Goal: Information Seeking & Learning: Learn about a topic

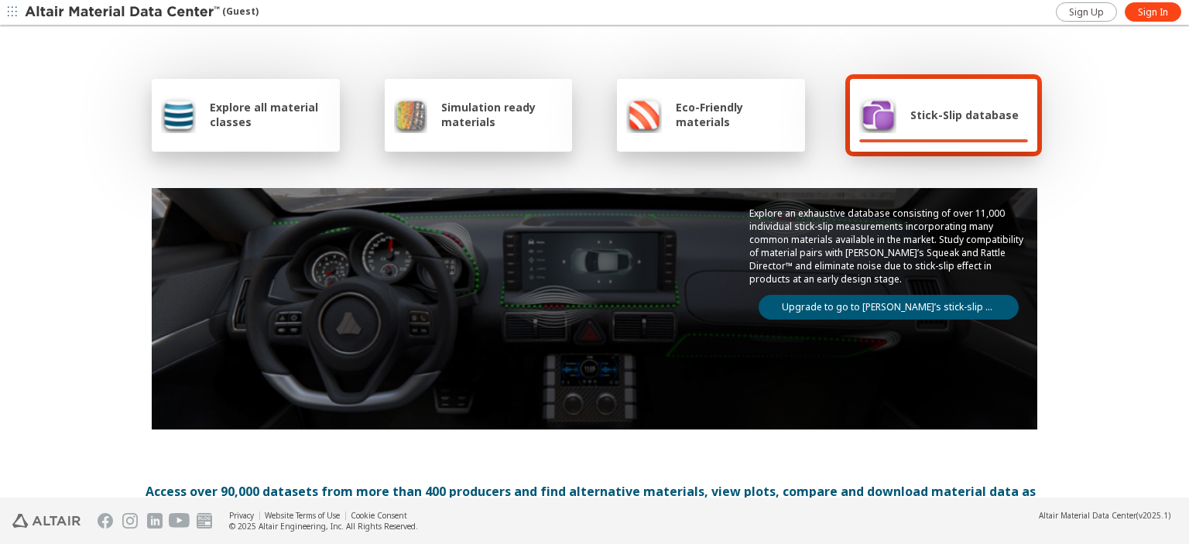
click at [238, 112] on span "Explore all material classes" at bounding box center [270, 114] width 121 height 29
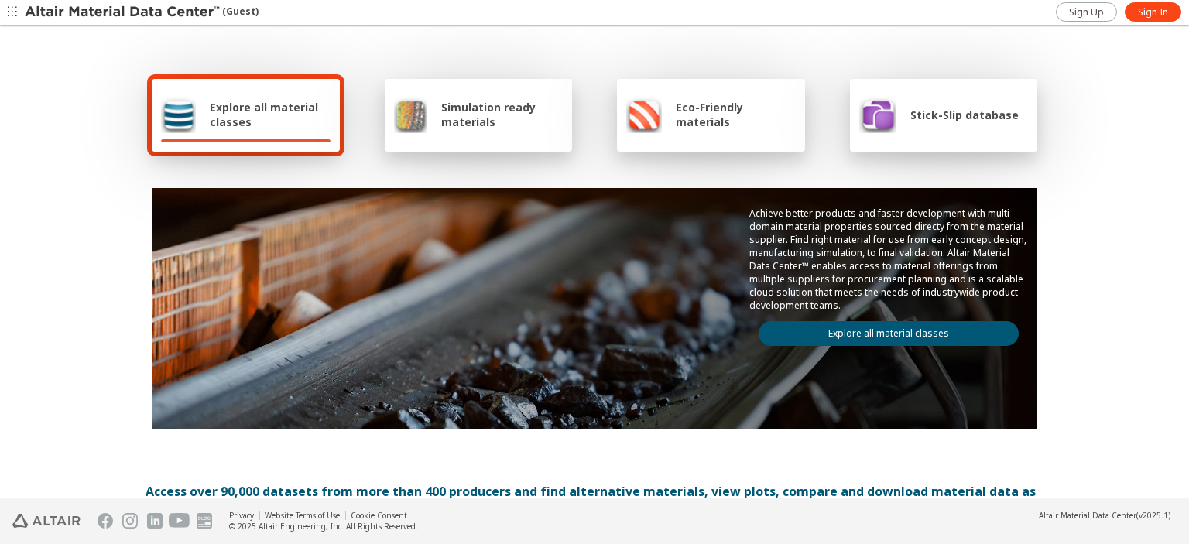
click at [902, 122] on div "Stick-Slip database" at bounding box center [938, 114] width 159 height 37
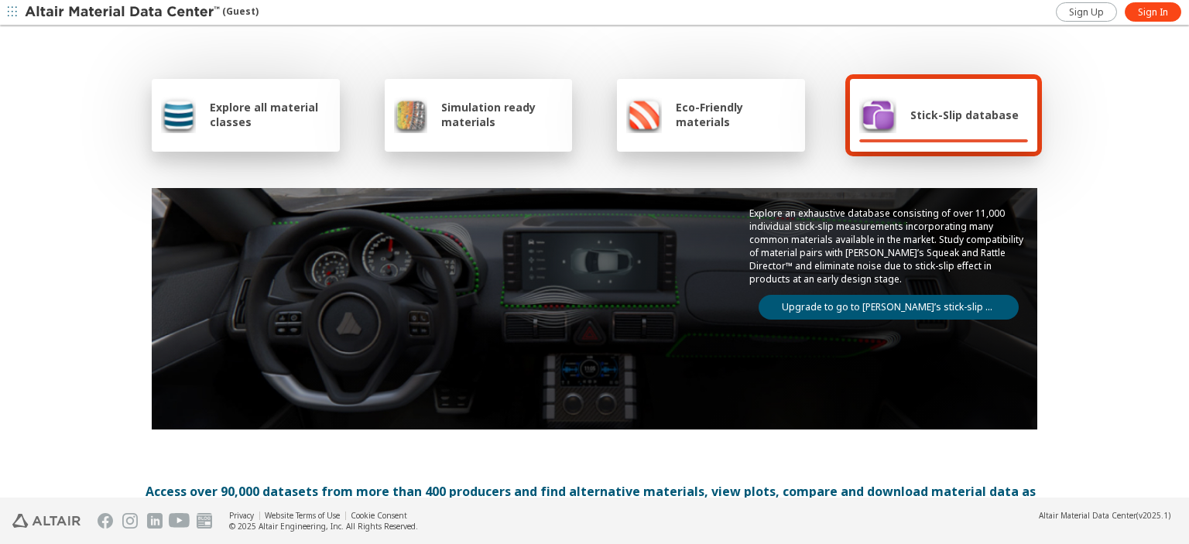
click at [866, 103] on img at bounding box center [877, 114] width 37 height 37
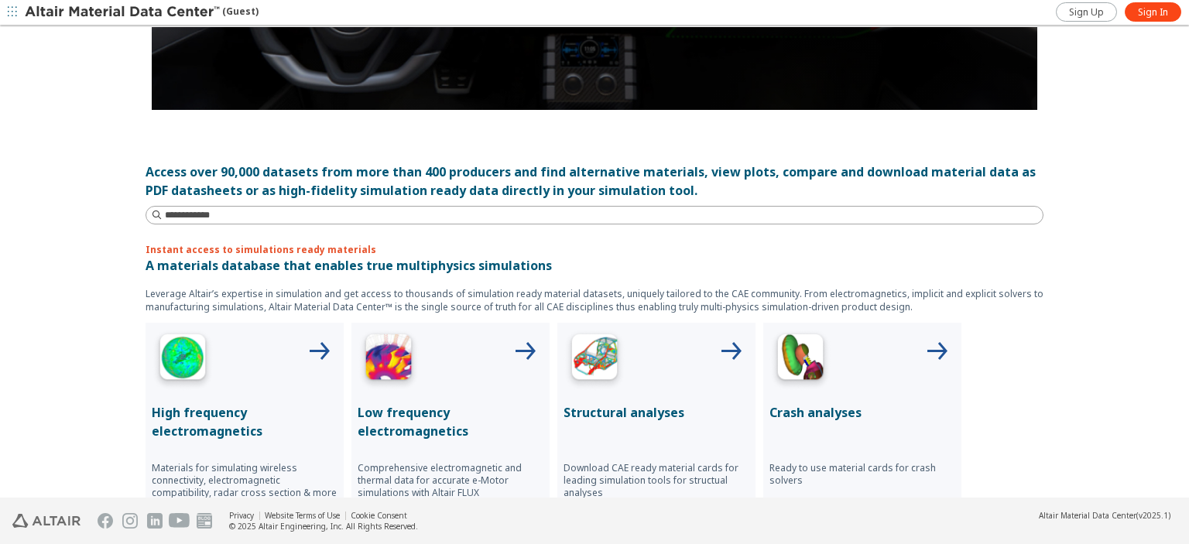
scroll to position [310, 0]
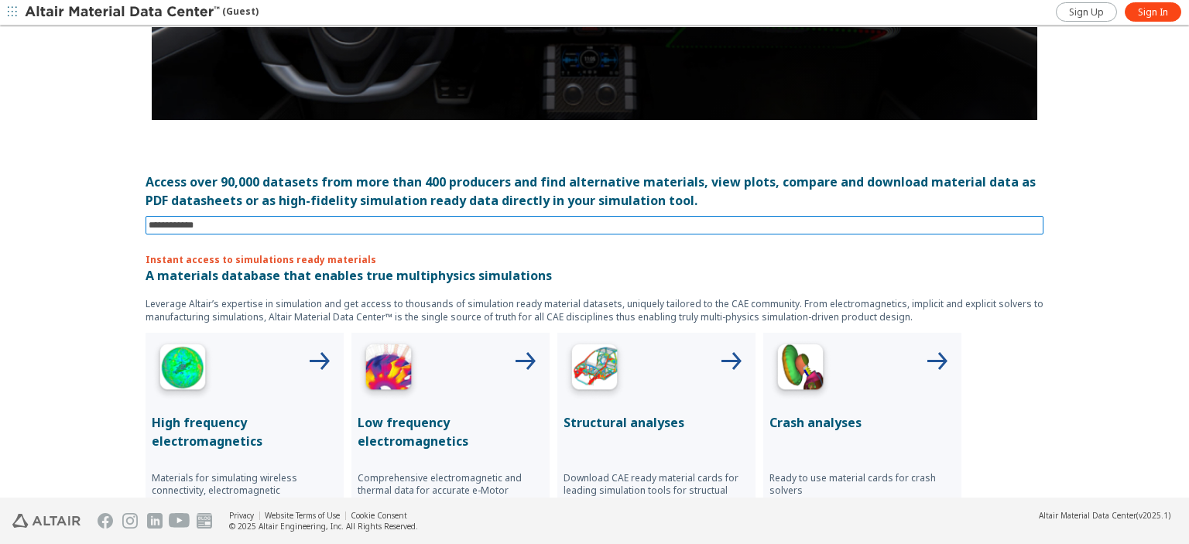
click at [373, 226] on input at bounding box center [596, 225] width 895 height 17
type input "********"
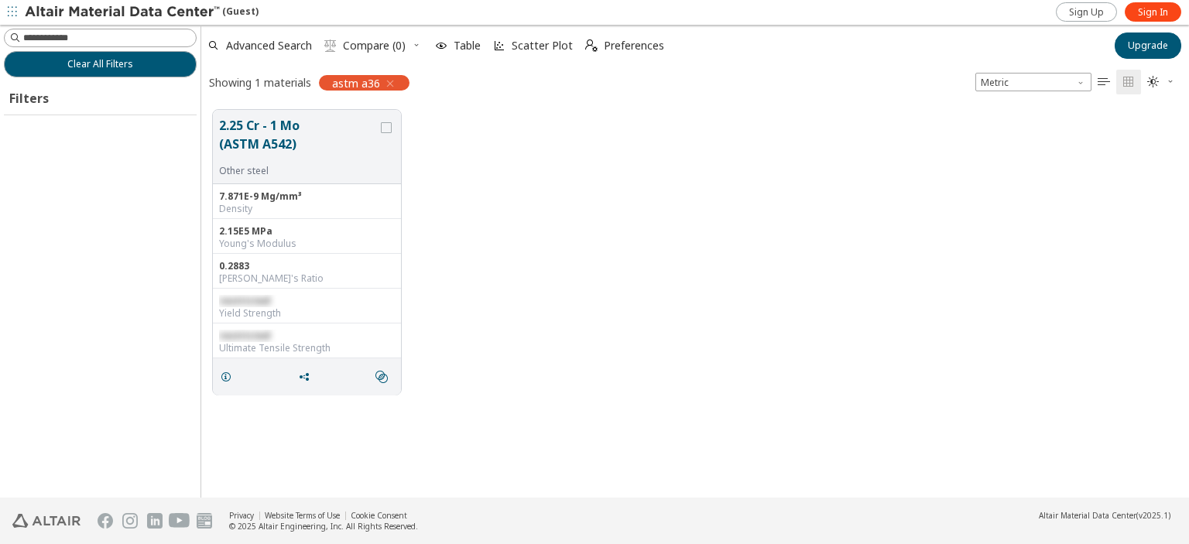
scroll to position [388, 975]
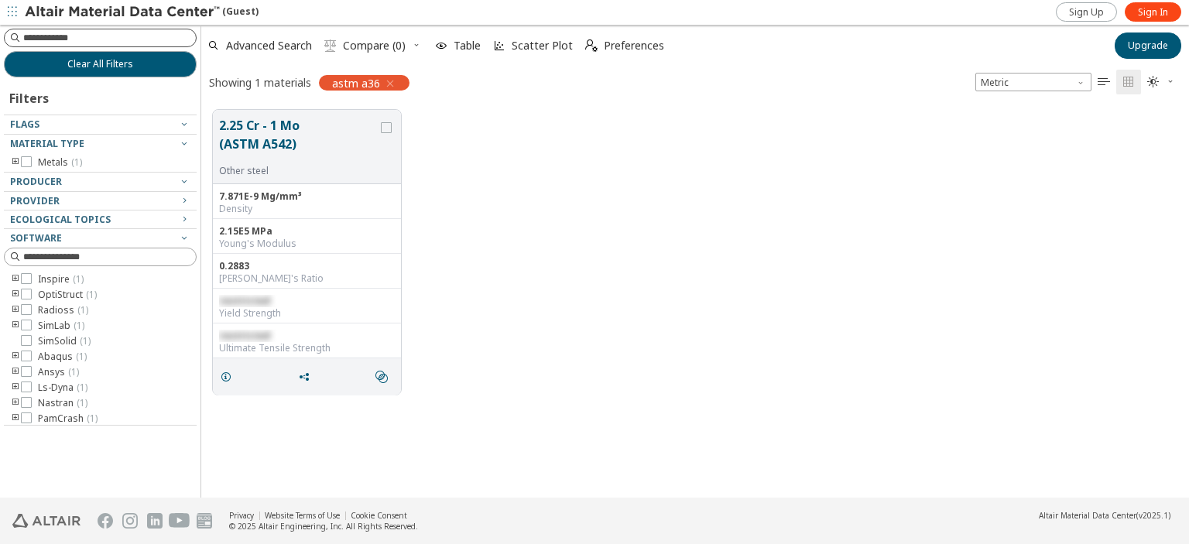
click at [64, 38] on input at bounding box center [109, 37] width 173 height 15
click at [594, 148] on div "2.25 Cr - 1 Mo (ASTM A542) Other steel 7.871E-9 Mg/mm³ Density 2.15E5 MPa Young…" at bounding box center [694, 252] width 987 height 308
click at [387, 124] on icon "grid" at bounding box center [386, 127] width 11 height 11
click at [387, 125] on icon "grid" at bounding box center [386, 127] width 11 height 11
click at [532, 44] on span "Scatter Plot" at bounding box center [542, 45] width 61 height 11
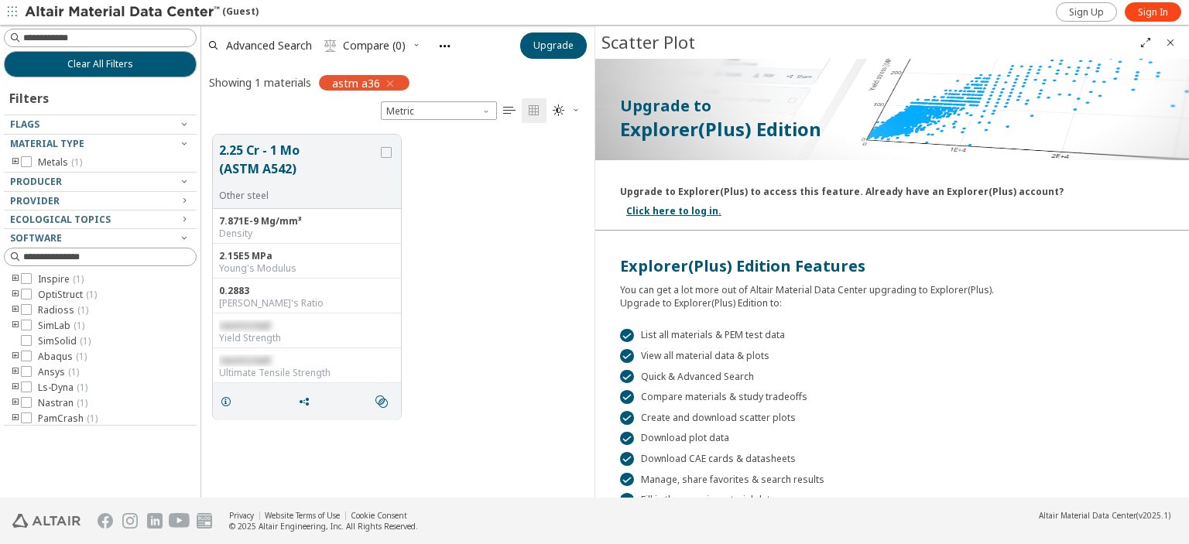
scroll to position [172, 0]
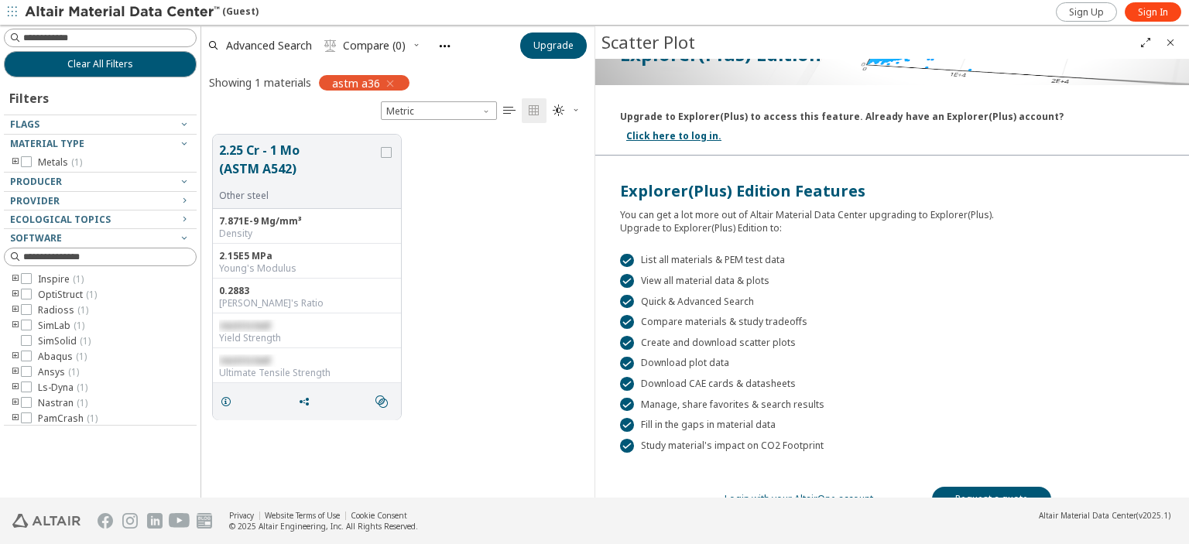
click at [569, 235] on div "2.25 Cr - 1 Mo (ASTM A542) Other steel 7.871E-9 Mg/mm³ Density 2.15E5 MPa Young…" at bounding box center [397, 277] width 393 height 308
drag, startPoint x: 564, startPoint y: 236, endPoint x: 548, endPoint y: 232, distance: 16.7
drag, startPoint x: 548, startPoint y: 232, endPoint x: 560, endPoint y: 115, distance: 118.3
click at [554, 226] on div "2.25 Cr - 1 Mo (ASTM A542) Other steel 7.871E-9 Mg/mm³ Density 2.15E5 MPa Young…" at bounding box center [397, 277] width 393 height 308
click at [553, 49] on span "Upgrade" at bounding box center [553, 45] width 40 height 12
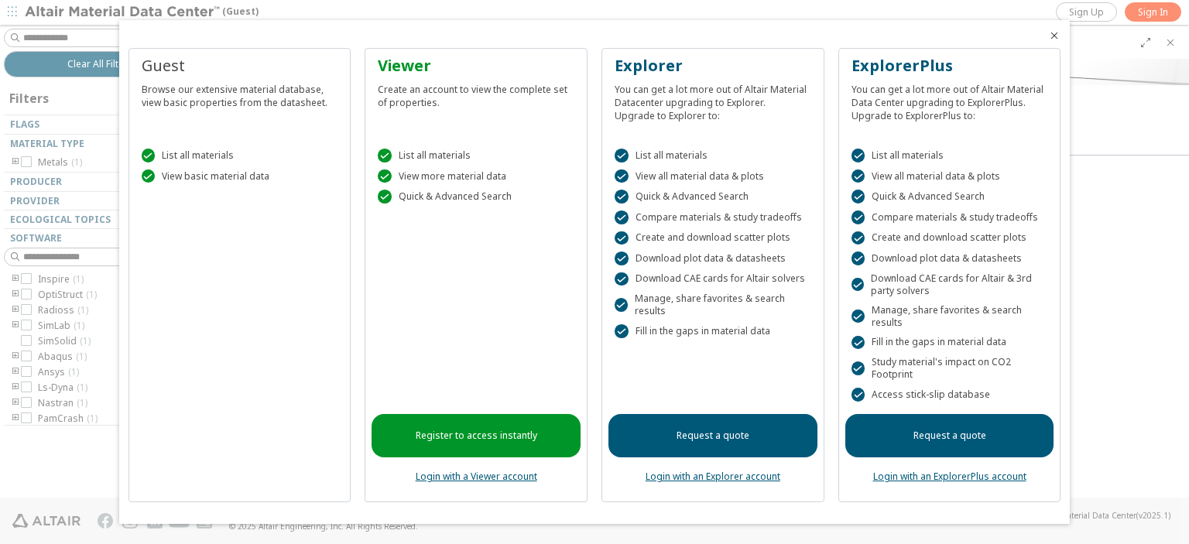
click at [926, 428] on link "Request a quote" at bounding box center [949, 435] width 209 height 43
